Goal: Information Seeking & Learning: Learn about a topic

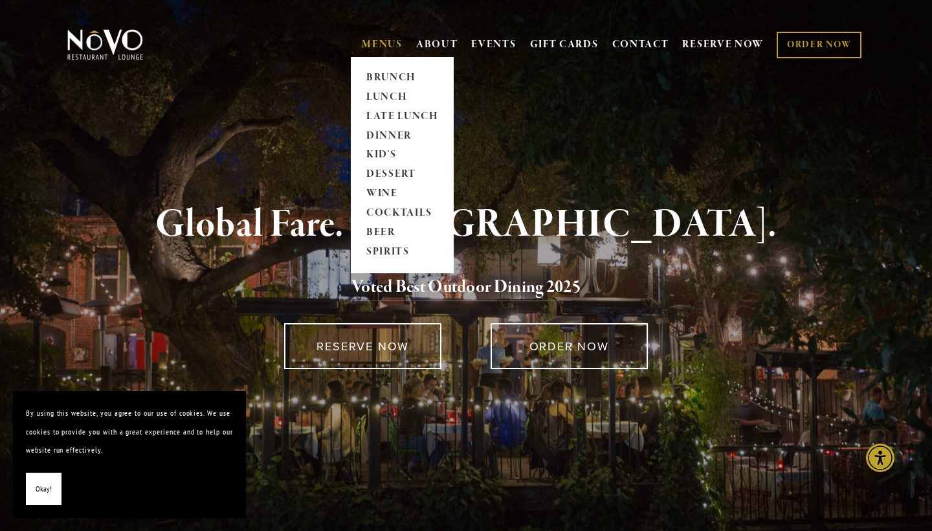
click at [372, 45] on link "MENUS" at bounding box center [382, 44] width 41 height 13
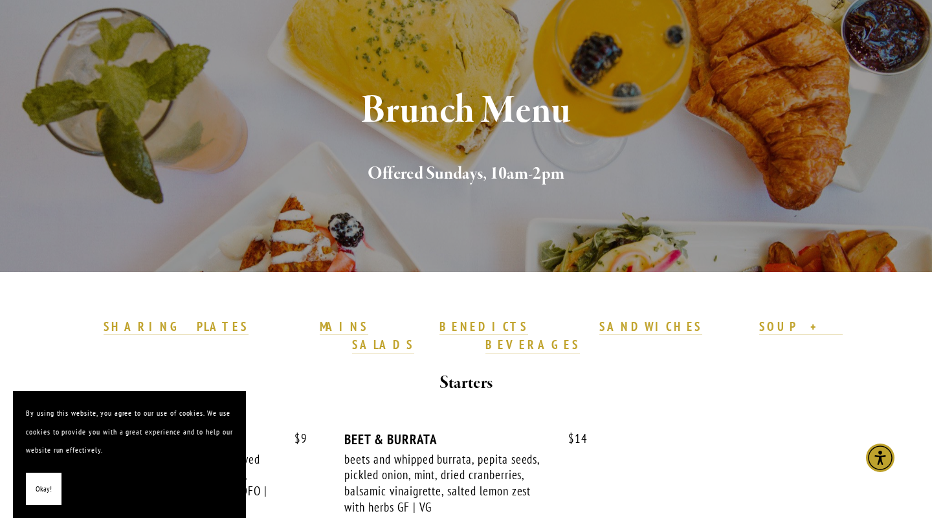
scroll to position [306, 0]
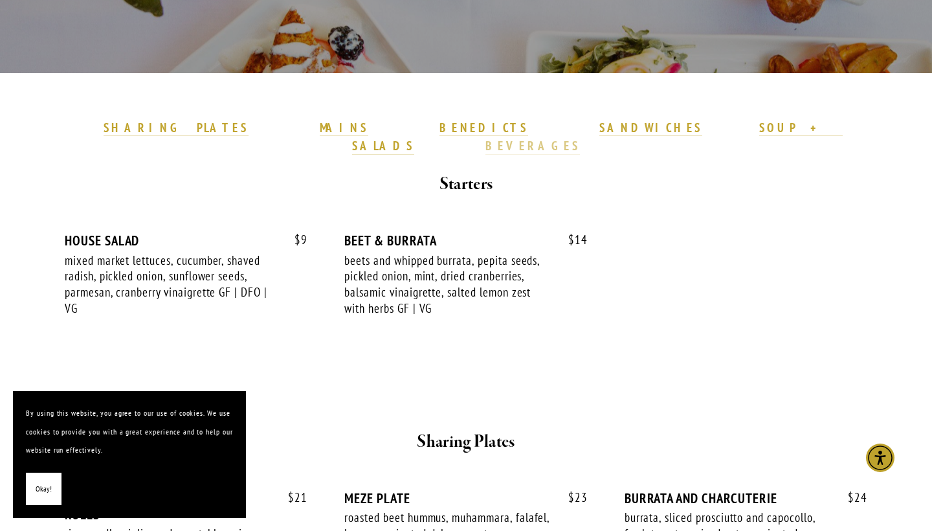
click at [580, 138] on strong "BEVERAGES" at bounding box center [532, 146] width 95 height 16
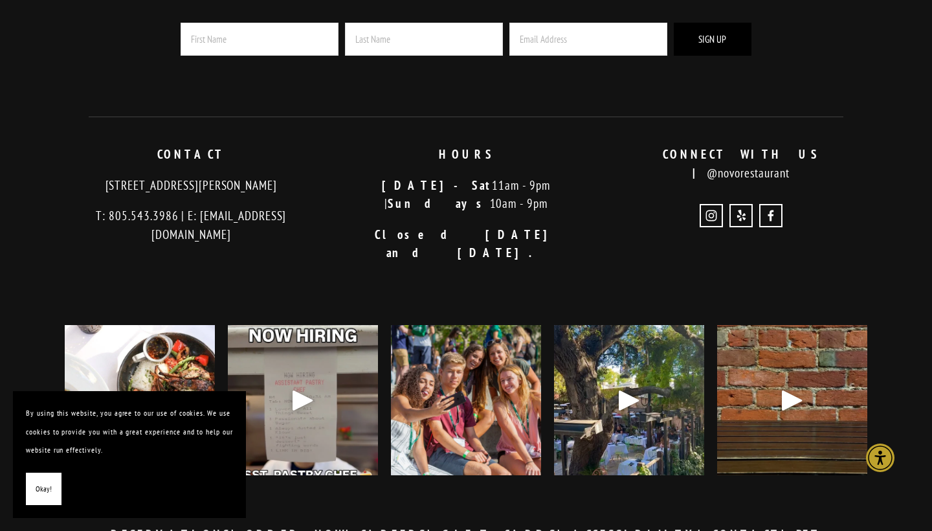
scroll to position [3286, 0]
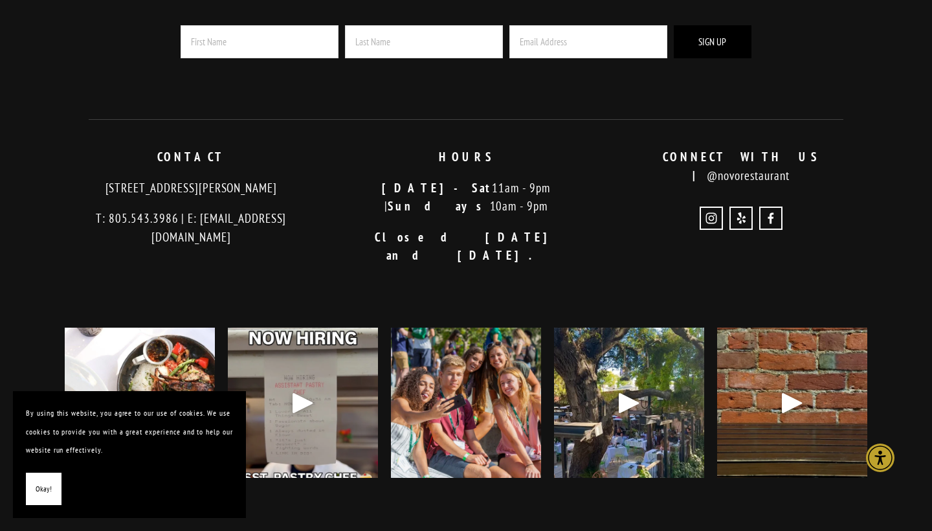
click at [58, 483] on button "Okay!" at bounding box center [44, 489] width 36 height 33
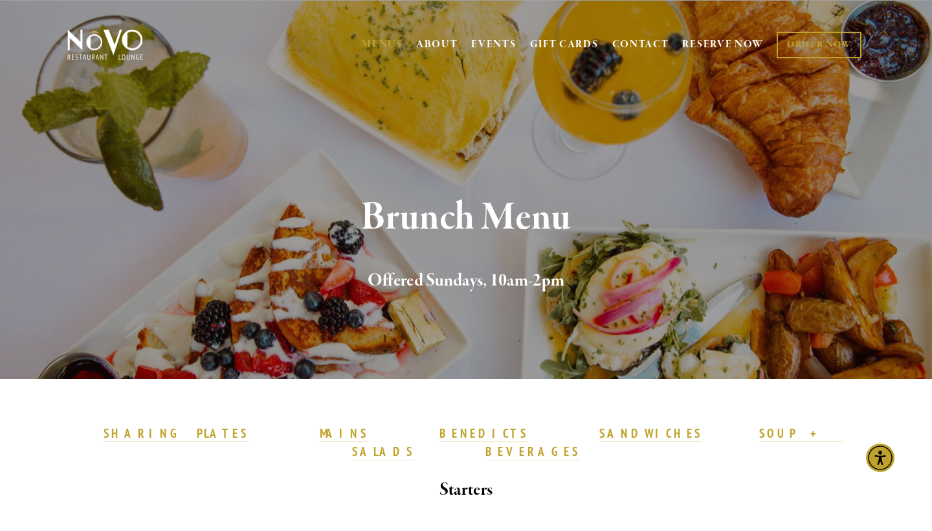
scroll to position [0, 0]
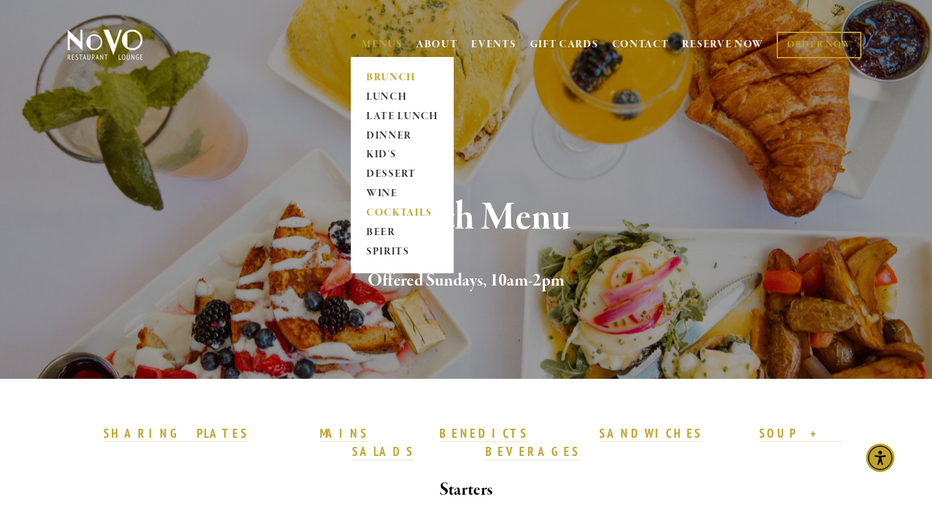
click at [379, 209] on link "COCKTAILS" at bounding box center [402, 213] width 81 height 19
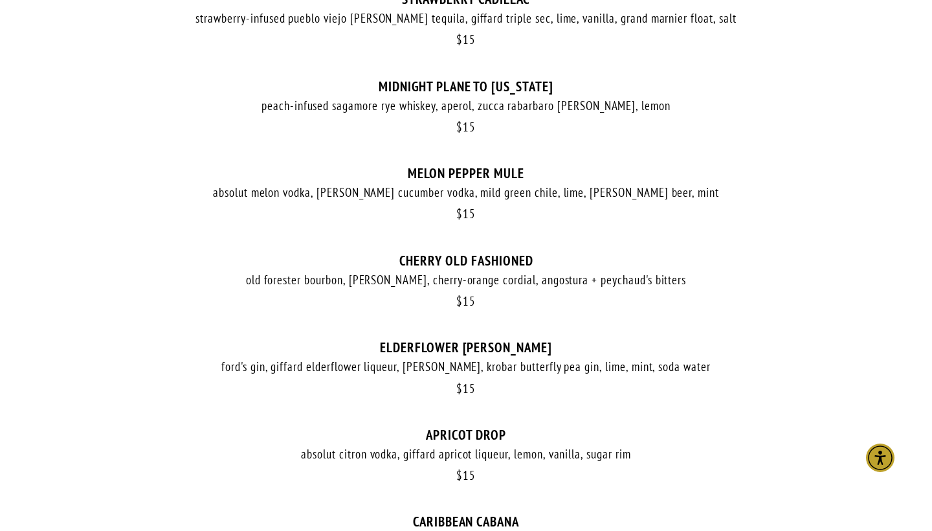
scroll to position [623, 0]
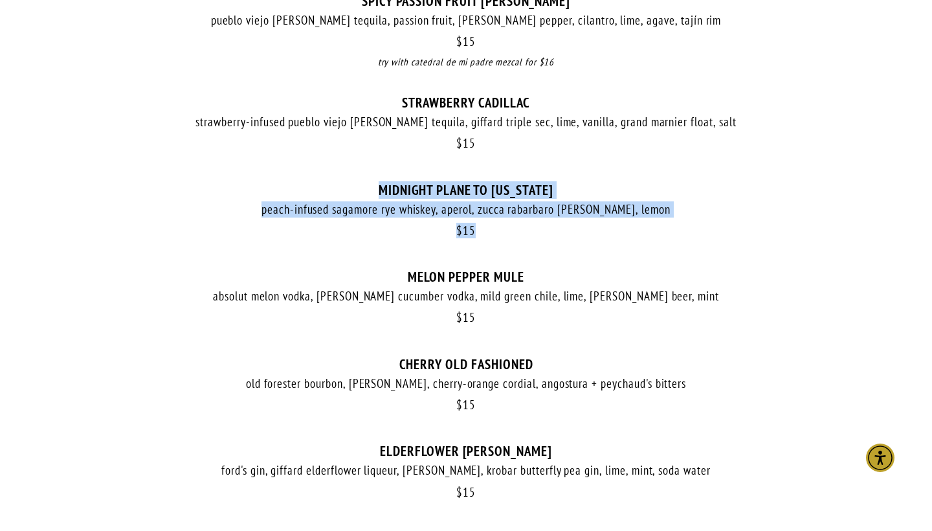
drag, startPoint x: 373, startPoint y: 182, endPoint x: 572, endPoint y: 228, distance: 204.0
click at [572, 228] on div "$ 15 MIDNIGHT PLANE TO [US_STATE][PERSON_NAME]-infused sagamore rye whiskey, ap…" at bounding box center [466, 225] width 803 height 87
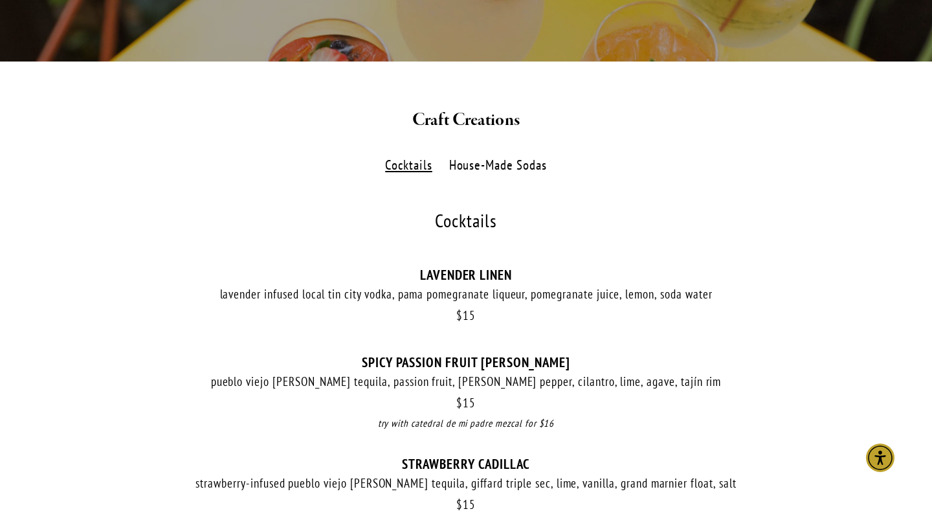
scroll to position [280, 0]
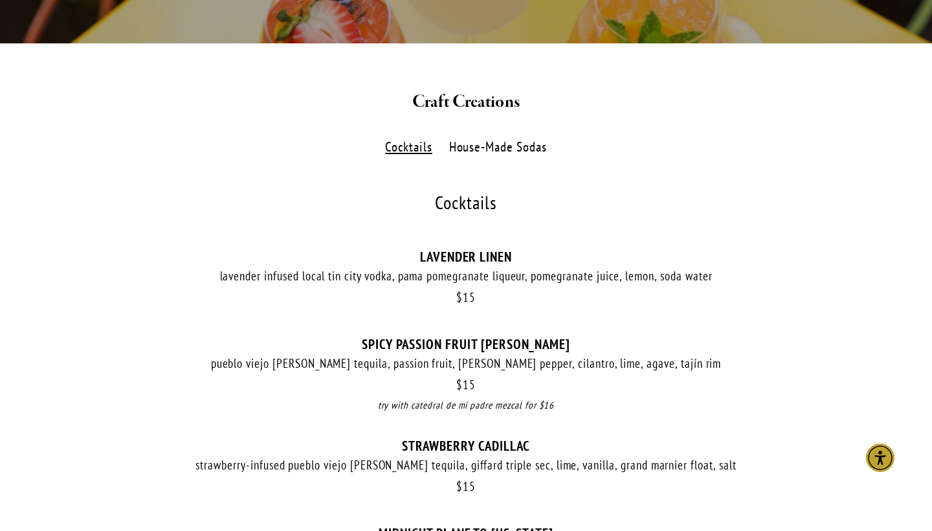
click at [500, 152] on label "House-Made Sodas" at bounding box center [497, 147] width 111 height 19
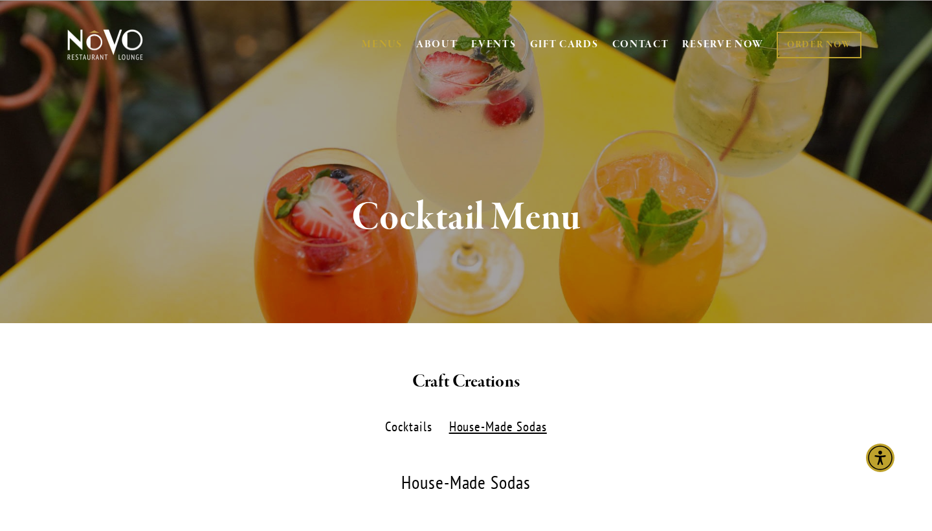
scroll to position [0, 0]
click at [417, 433] on label "Cocktails" at bounding box center [409, 427] width 60 height 19
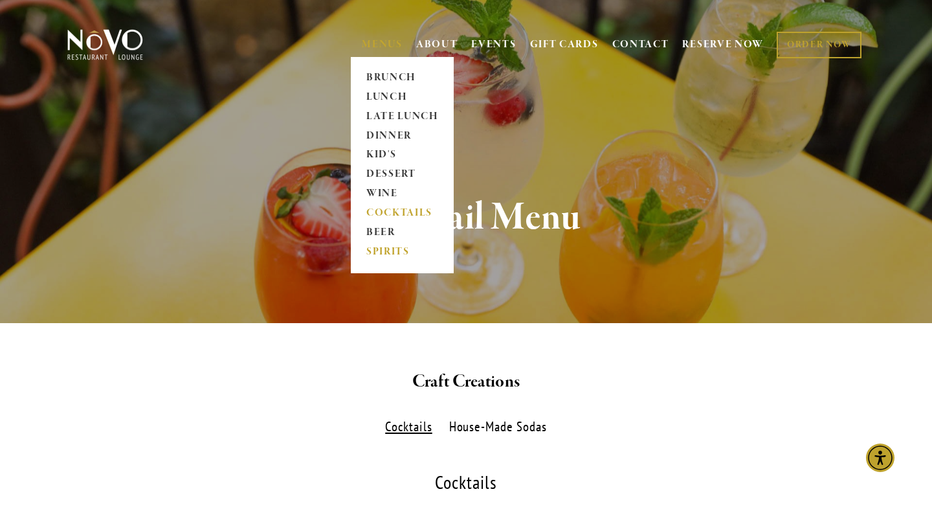
click at [373, 250] on link "SPIRITS" at bounding box center [402, 252] width 81 height 19
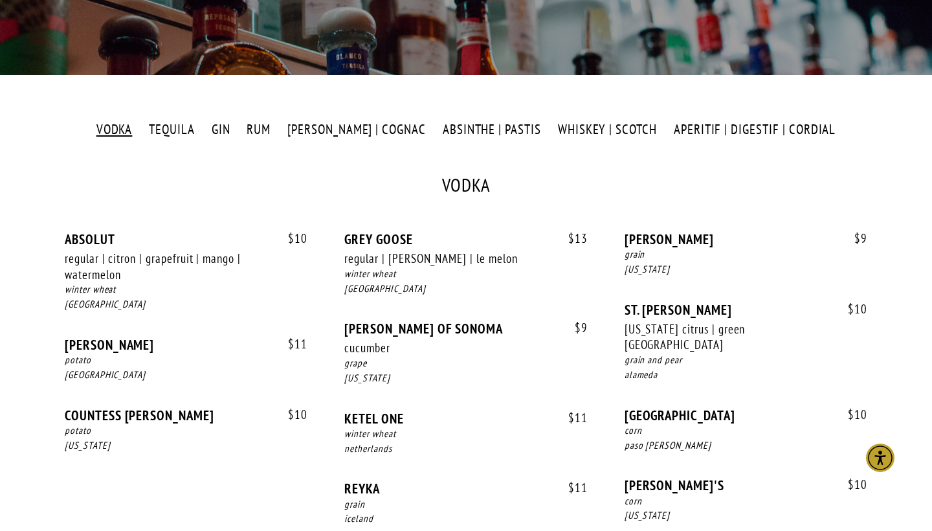
scroll to position [252, 0]
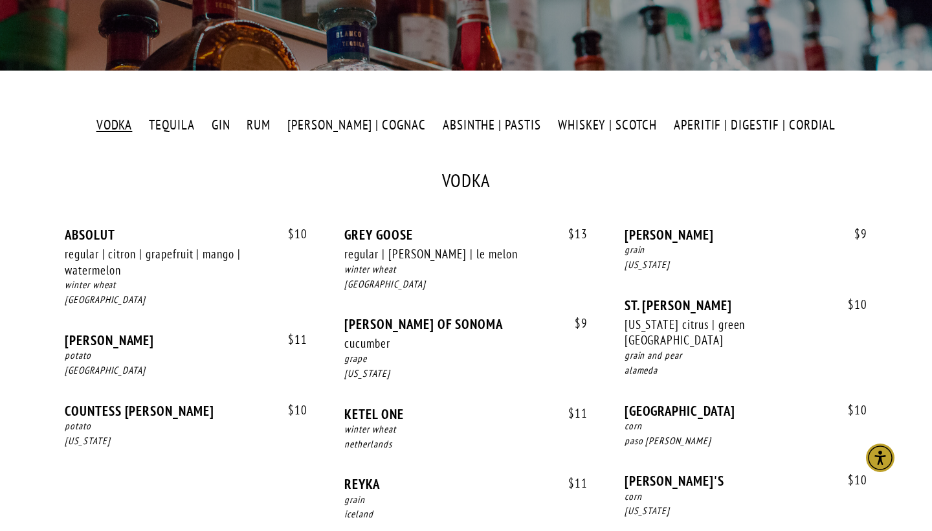
click at [585, 124] on label "WHISKEY | SCOTCH" at bounding box center [607, 125] width 113 height 19
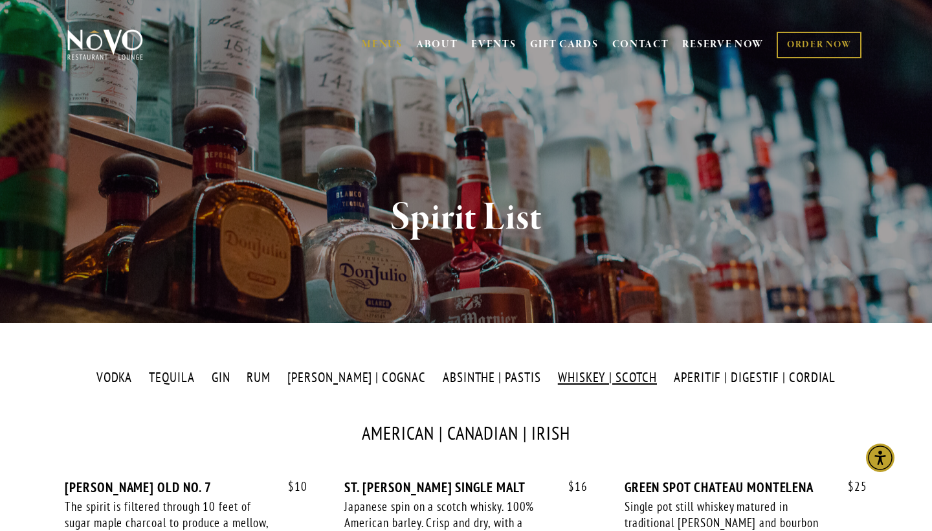
scroll to position [0, 0]
click at [120, 375] on label "VODKA" at bounding box center [114, 377] width 50 height 19
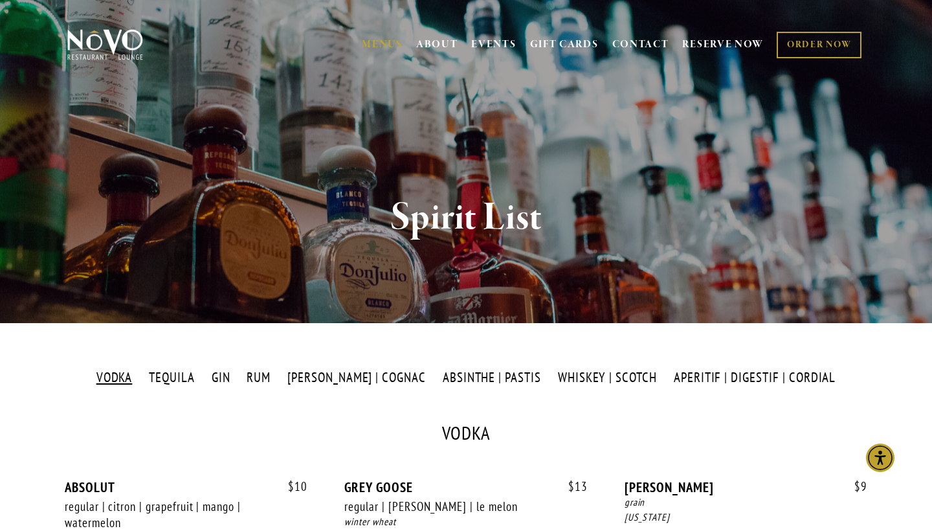
click at [791, 384] on label "APERITIF | DIGESTIF | CORDIAL" at bounding box center [754, 377] width 175 height 19
